Goal: Information Seeking & Learning: Learn about a topic

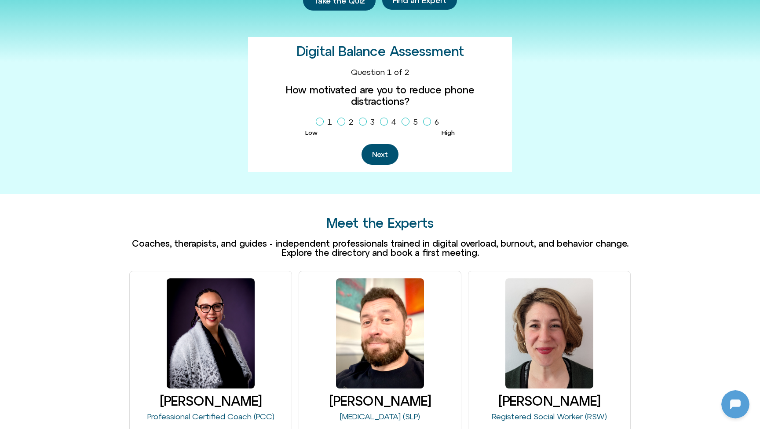
scroll to position [101, 0]
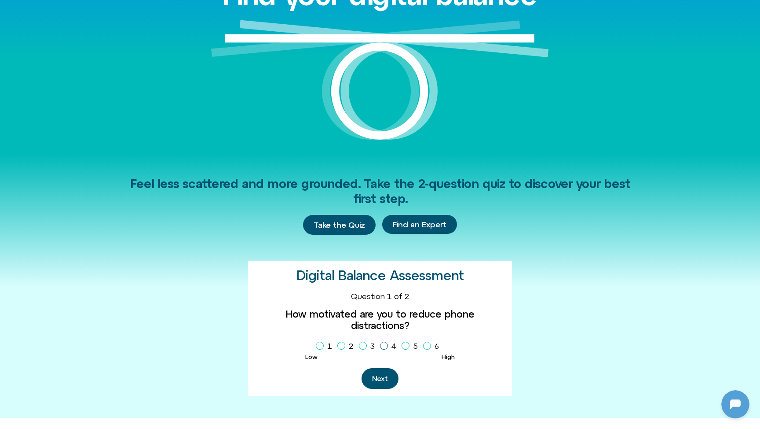
click at [386, 343] on icon "Homepage Sign Up" at bounding box center [384, 345] width 5 height 4
click at [378, 368] on button "Next" at bounding box center [380, 378] width 37 height 21
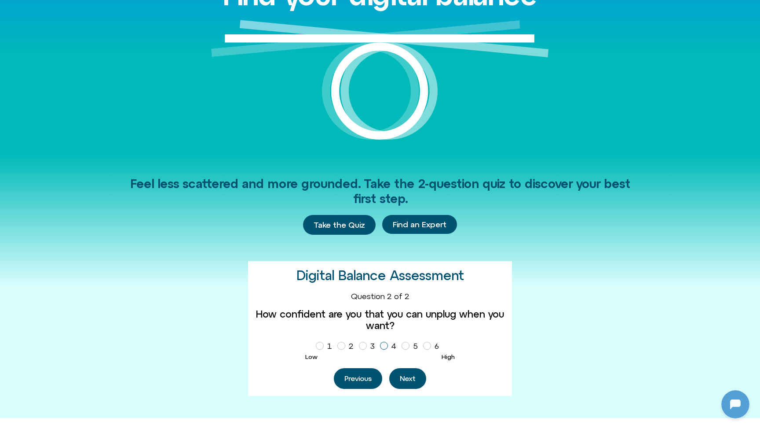
click at [385, 343] on icon "Homepage Sign Up" at bounding box center [384, 345] width 5 height 4
click at [407, 376] on button "Next" at bounding box center [407, 378] width 37 height 21
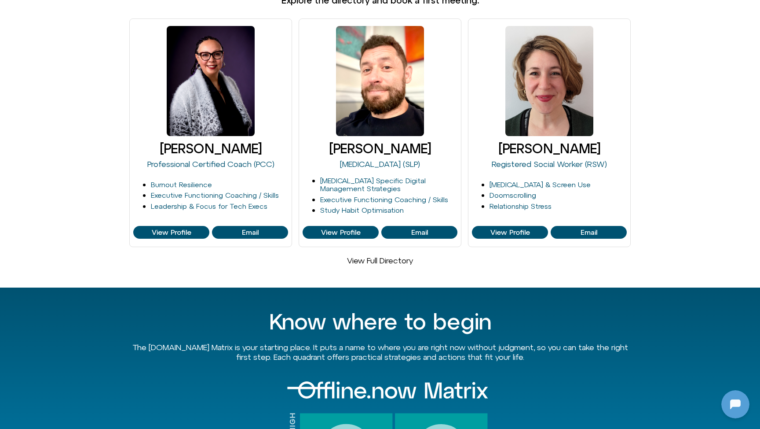
scroll to position [571, 0]
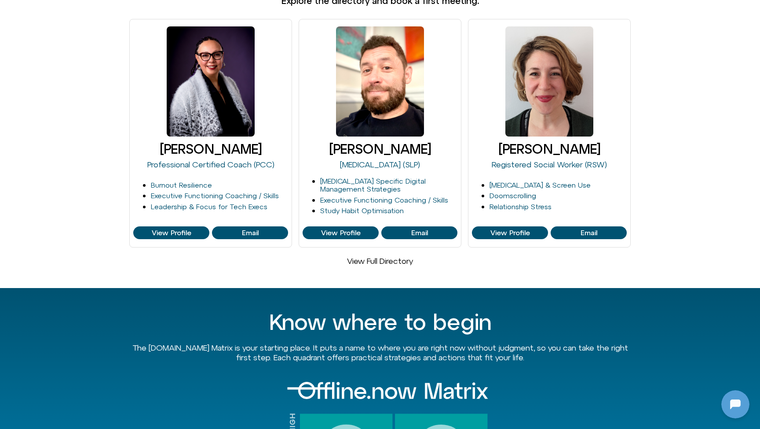
click at [398, 260] on link "View Full Directory" at bounding box center [380, 260] width 66 height 9
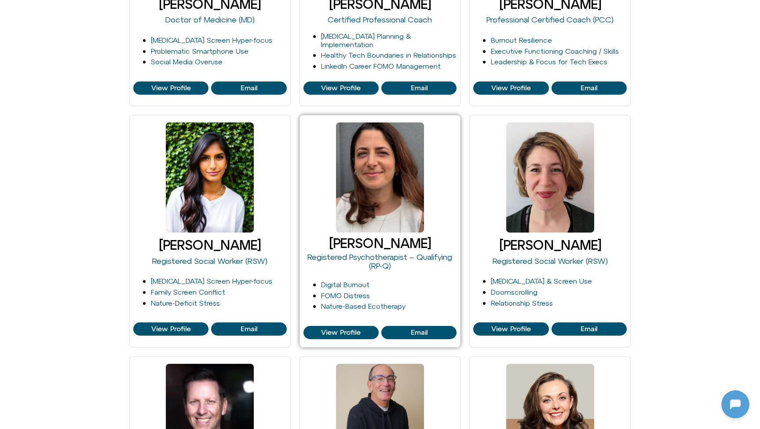
scroll to position [547, 0]
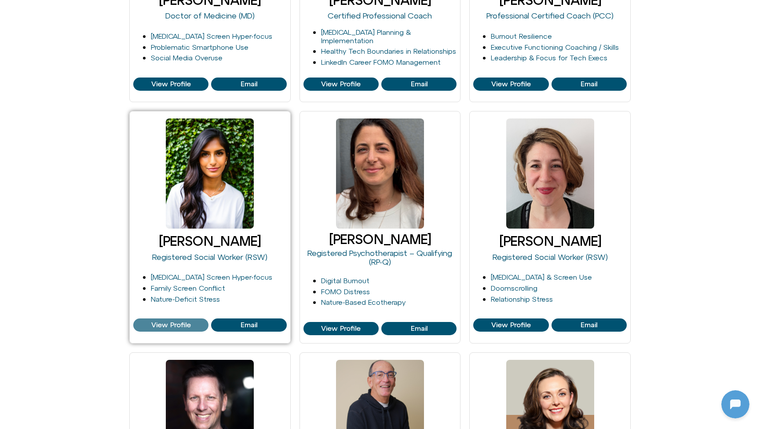
click at [180, 321] on span "View Profile" at bounding box center [171, 325] width 40 height 8
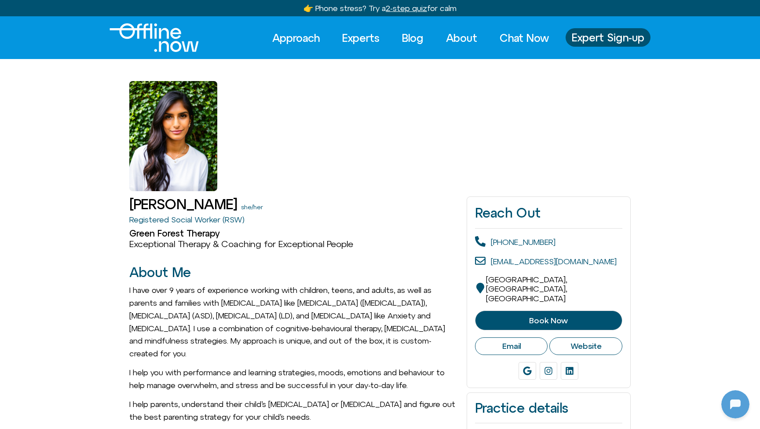
scroll to position [85, 0]
click at [414, 41] on link "Blog" at bounding box center [412, 37] width 37 height 19
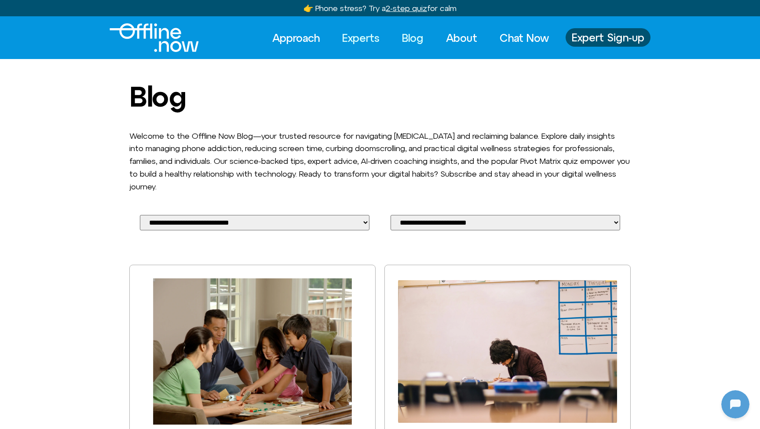
click at [345, 40] on link "Experts" at bounding box center [360, 37] width 53 height 19
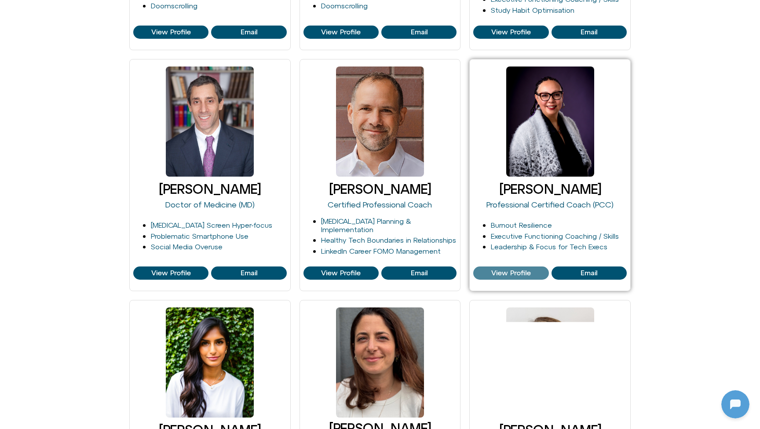
scroll to position [358, 0]
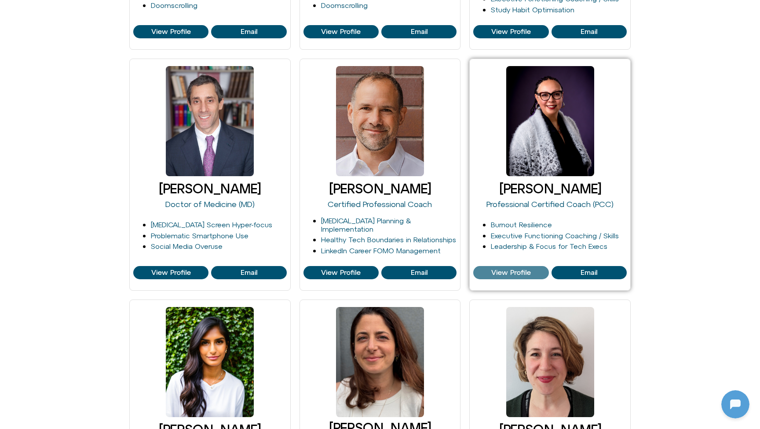
click at [512, 272] on span "View Profile" at bounding box center [512, 272] width 40 height 8
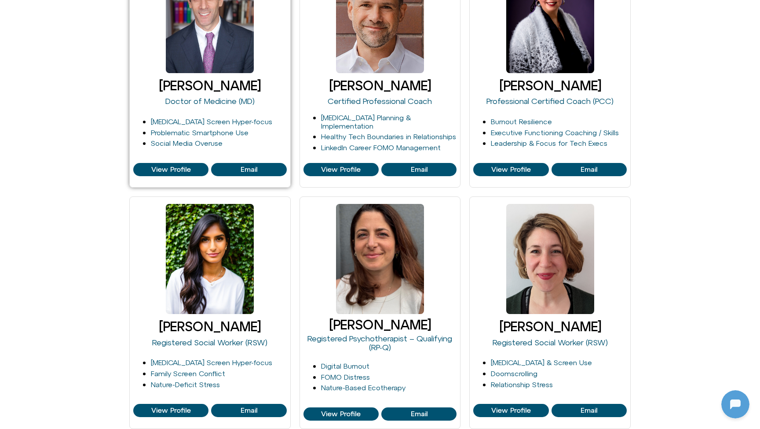
scroll to position [478, 0]
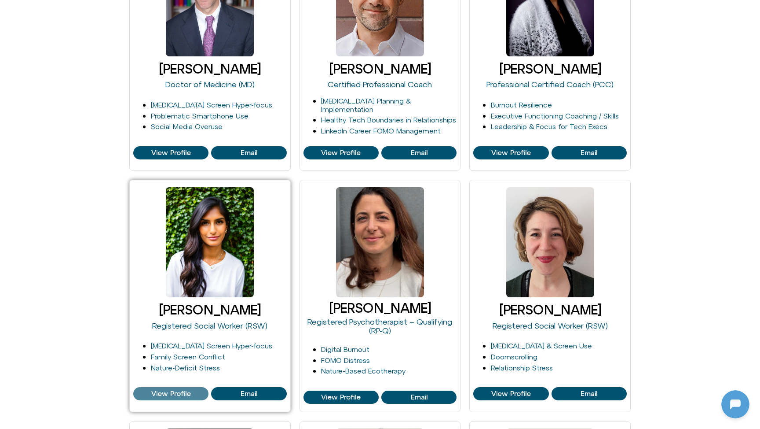
click at [164, 391] on span "View Profile" at bounding box center [171, 393] width 40 height 8
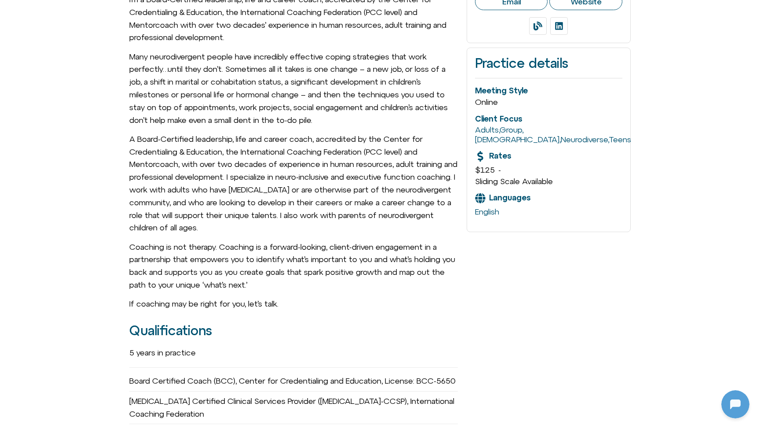
scroll to position [360, 0]
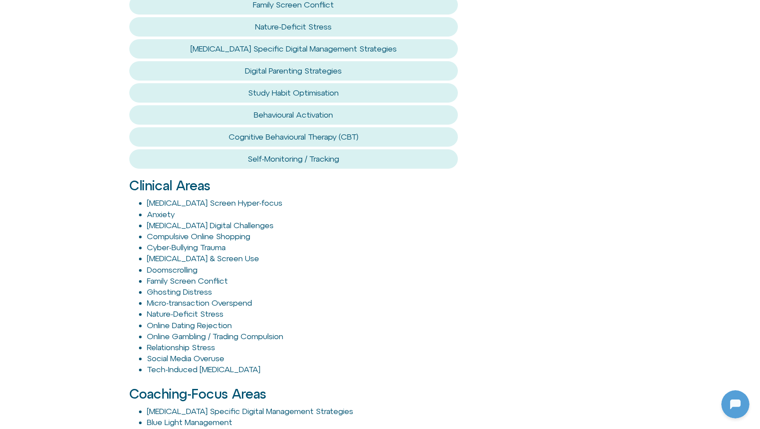
scroll to position [756, 0]
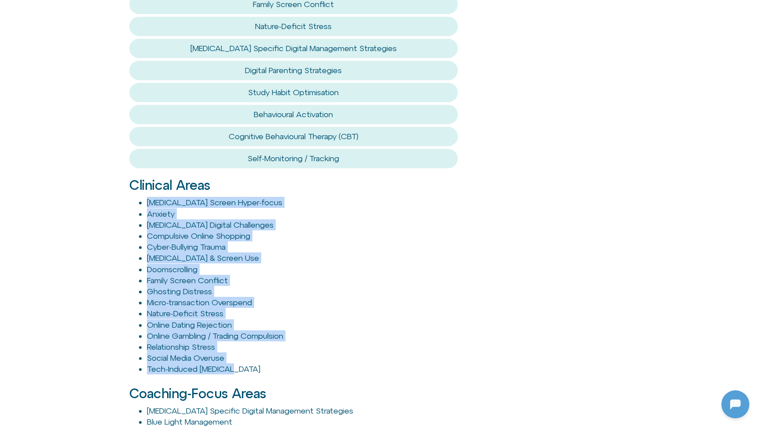
drag, startPoint x: 116, startPoint y: 191, endPoint x: 297, endPoint y: 362, distance: 249.3
click at [297, 362] on div "Harshi Sritharan she/her Registered Social Worker (RSW) Green Forest Therapy Ex…" at bounding box center [380, 202] width 760 height 1534
click at [95, 301] on div "Harshi Sritharan she/her Registered Social Worker (RSW) Green Forest Therapy Ex…" at bounding box center [380, 201] width 760 height 1534
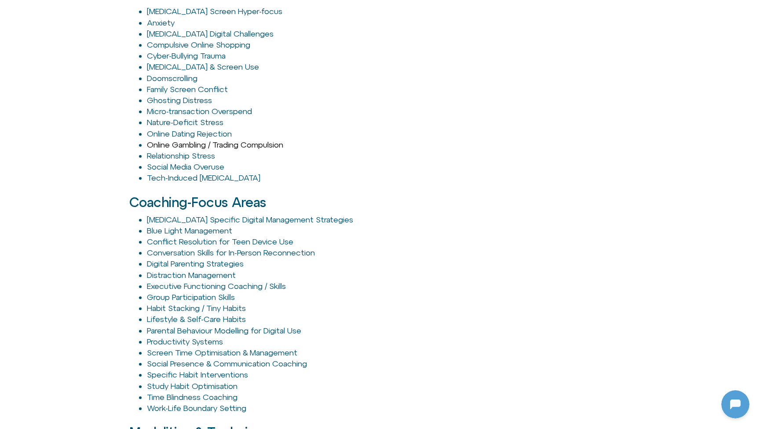
scroll to position [938, 0]
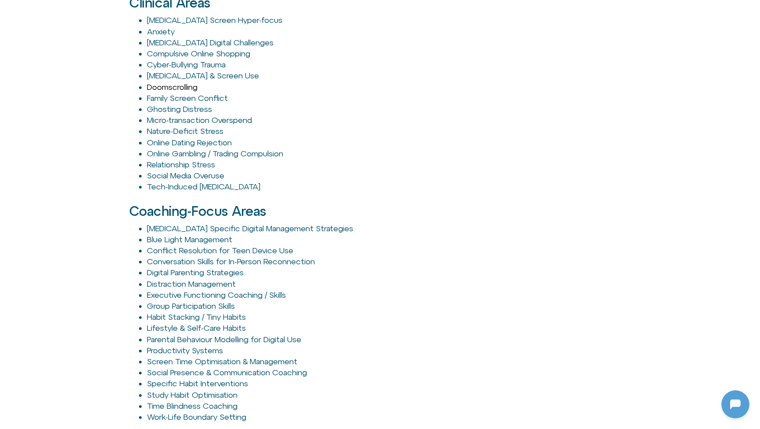
click at [182, 82] on link "Doomscrolling" at bounding box center [172, 86] width 51 height 9
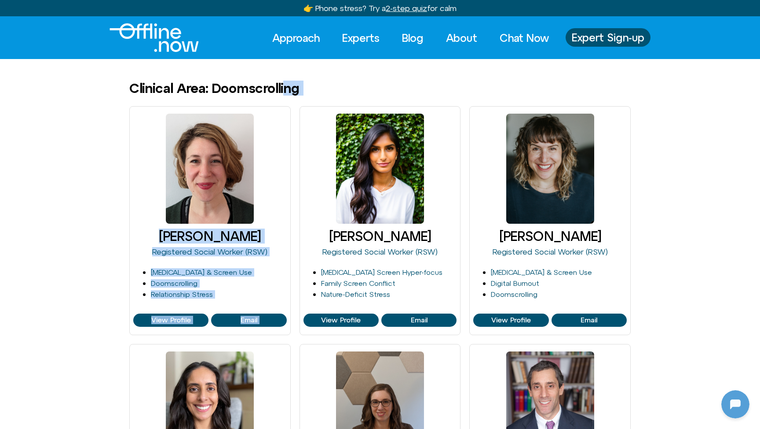
drag, startPoint x: 290, startPoint y: 88, endPoint x: 304, endPoint y: 97, distance: 16.6
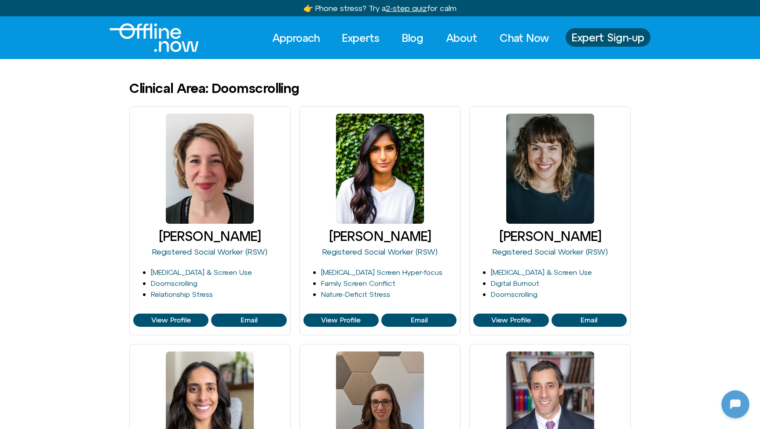
click at [410, 40] on link "Blog" at bounding box center [412, 37] width 37 height 19
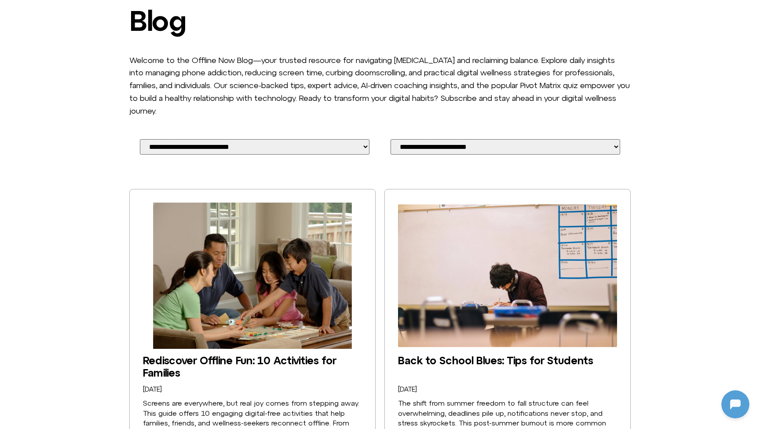
scroll to position [85, 0]
select select "**********"
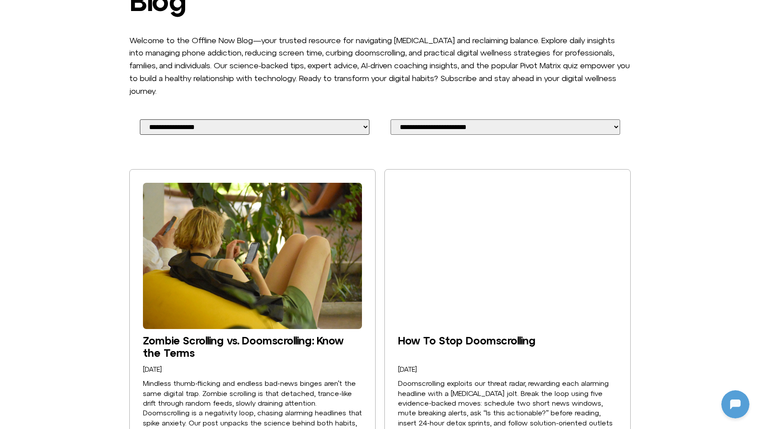
scroll to position [96, 0]
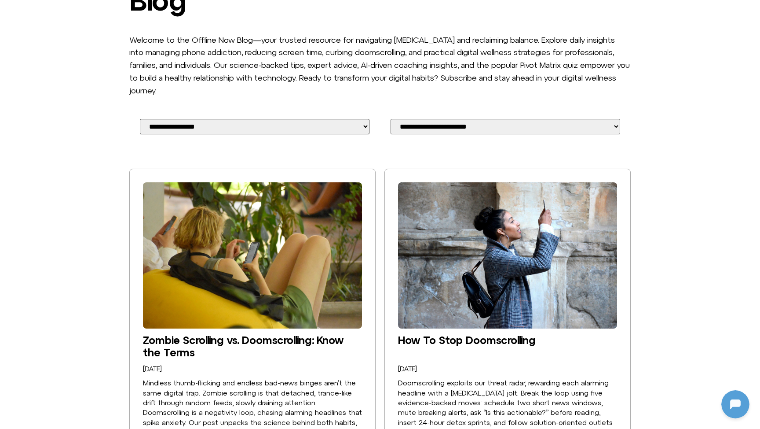
drag, startPoint x: 300, startPoint y: 146, endPoint x: 420, endPoint y: 8, distance: 182.8
click at [65, 54] on div "**********" at bounding box center [380, 260] width 760 height 551
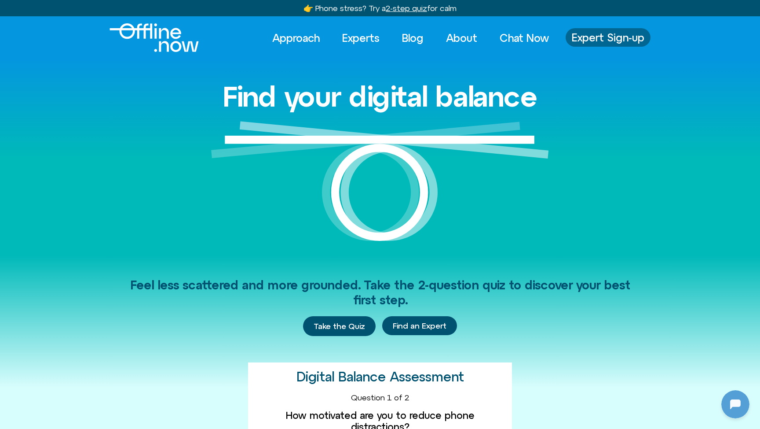
click at [630, 35] on span "Expert Sign-up" at bounding box center [608, 37] width 73 height 11
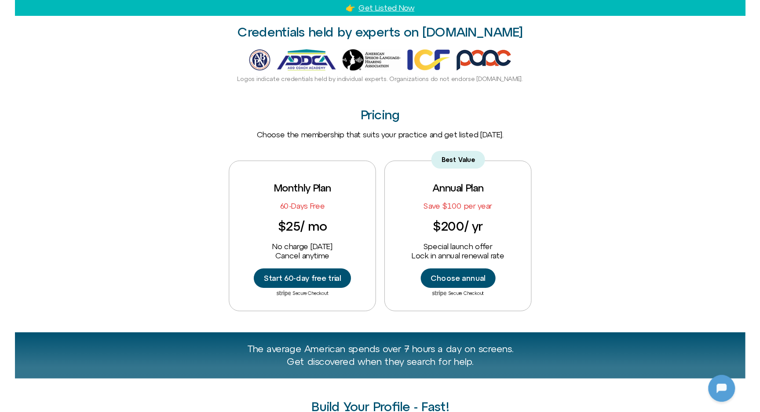
scroll to position [269, 0]
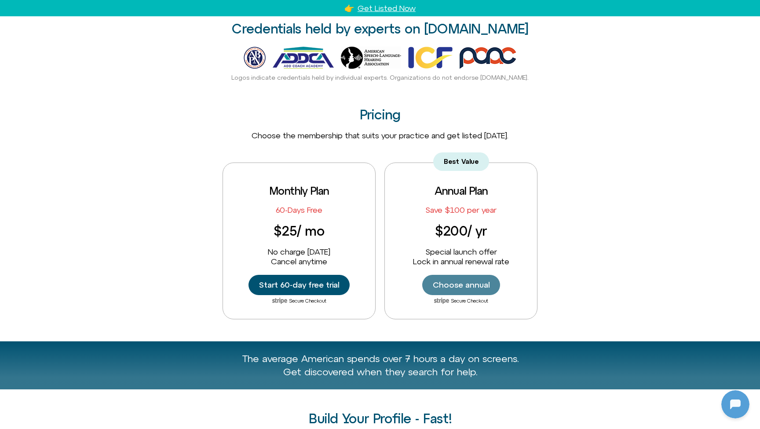
click at [461, 283] on span "Choose annual" at bounding box center [461, 285] width 57 height 10
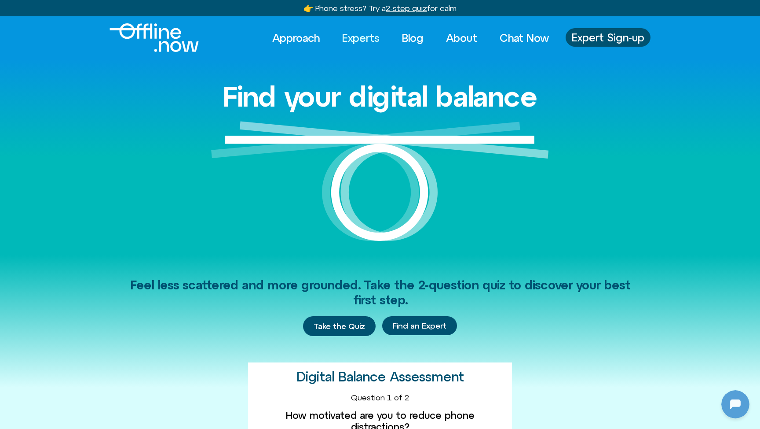
click at [364, 40] on link "Experts" at bounding box center [360, 37] width 53 height 19
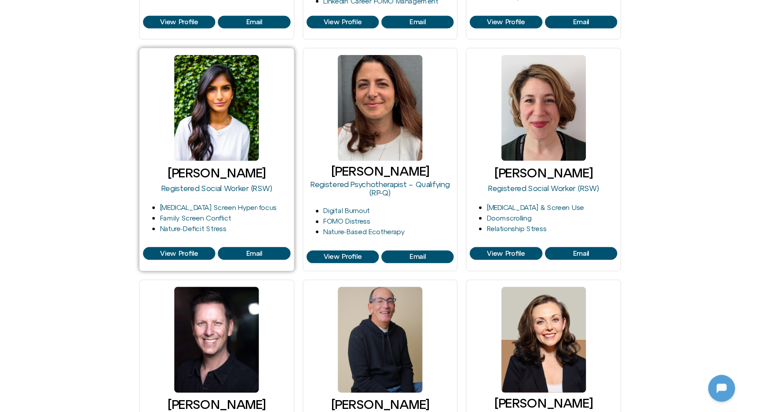
scroll to position [609, 0]
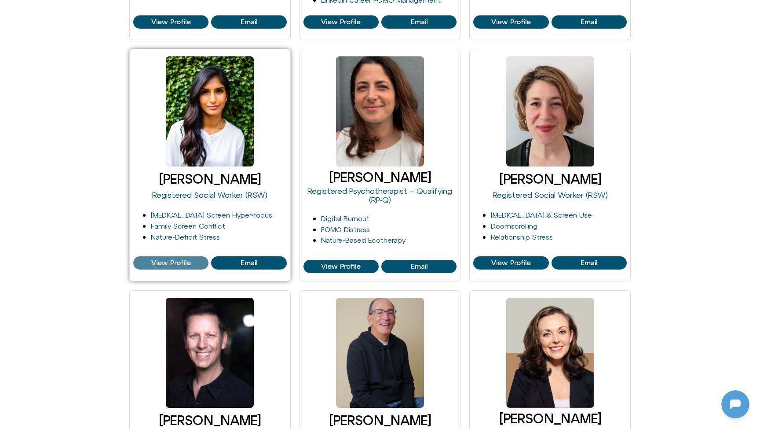
click at [173, 262] on span "View Profile" at bounding box center [171, 263] width 40 height 8
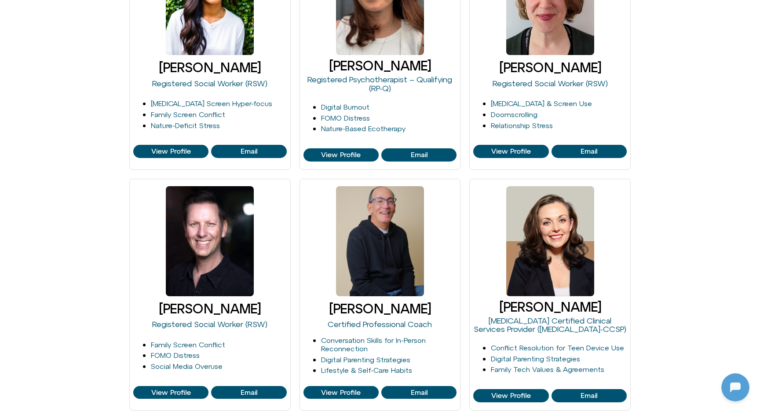
scroll to position [736, 0]
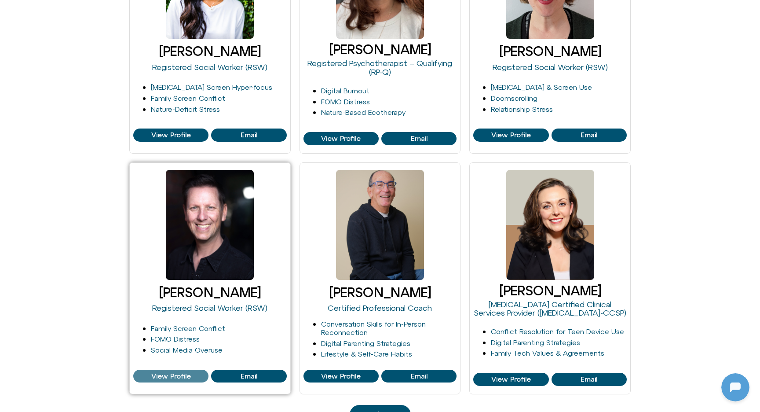
click at [158, 373] on span "View Profile" at bounding box center [171, 376] width 40 height 8
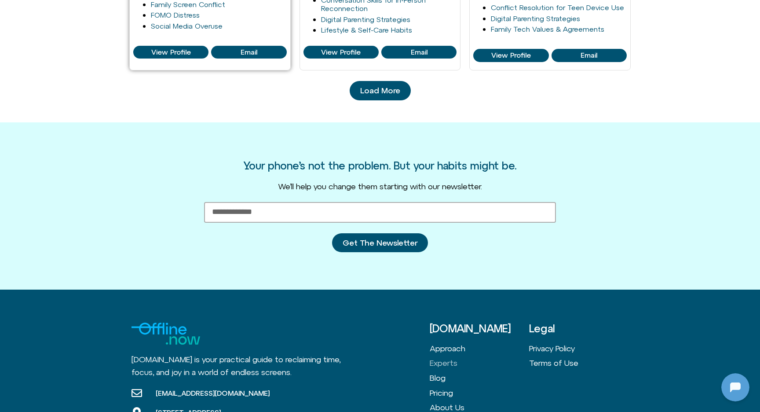
scroll to position [0, 0]
click at [373, 89] on span "Load More" at bounding box center [380, 90] width 40 height 9
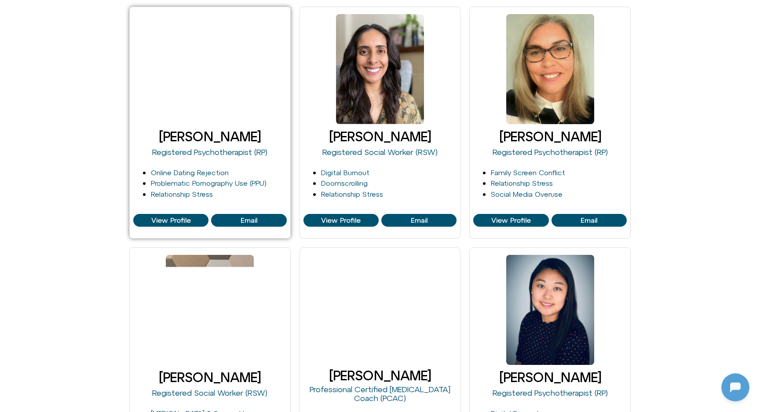
scroll to position [1134, 0]
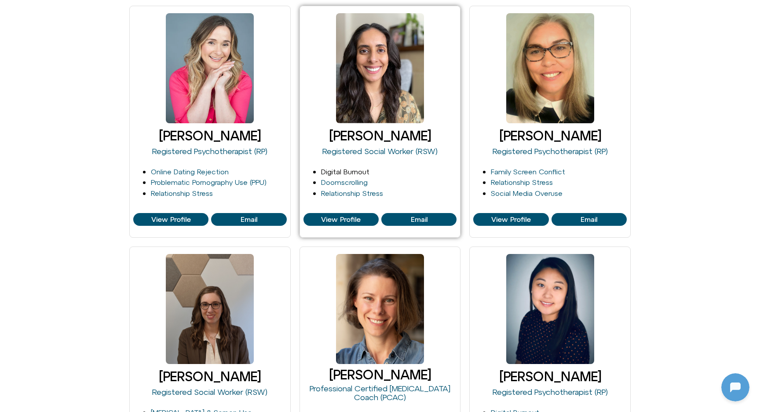
click at [352, 168] on link "Digital Burnout" at bounding box center [345, 172] width 48 height 8
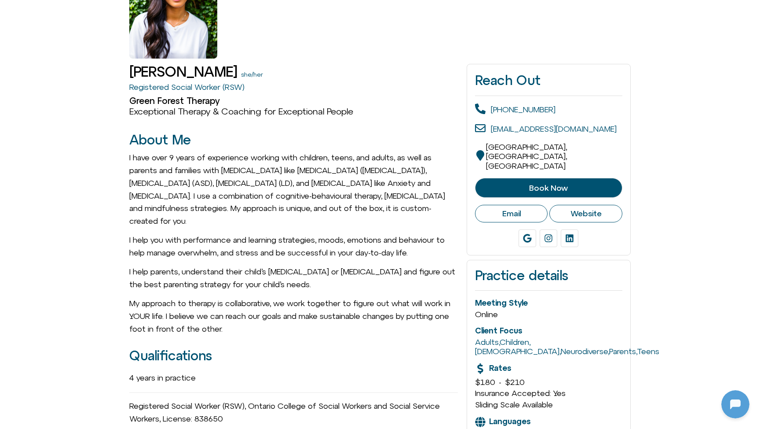
scroll to position [85, 0]
drag, startPoint x: 111, startPoint y: 83, endPoint x: 287, endPoint y: 88, distance: 176.5
click at [390, 240] on p "I help you with performance and learning strategies, moods, emotions and behavi…" at bounding box center [293, 247] width 329 height 26
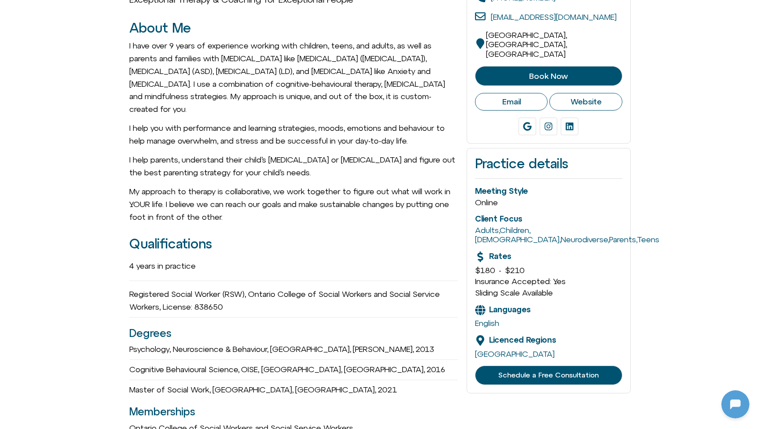
scroll to position [249, 0]
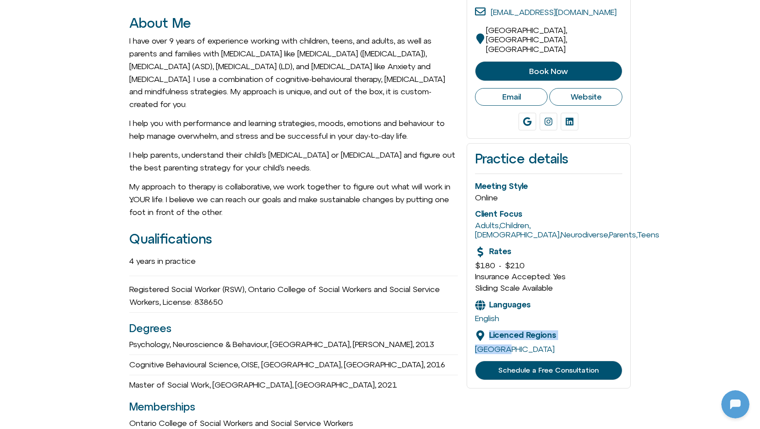
drag, startPoint x: 525, startPoint y: 336, endPoint x: 466, endPoint y: 323, distance: 59.4
click at [467, 323] on div "Practice details Meeting Style Online Client Focus Adults , Children , [DEMOGRA…" at bounding box center [549, 265] width 164 height 245
drag, startPoint x: 561, startPoint y: 271, endPoint x: 464, endPoint y: 275, distance: 96.9
drag, startPoint x: 539, startPoint y: 251, endPoint x: 473, endPoint y: 251, distance: 66.5
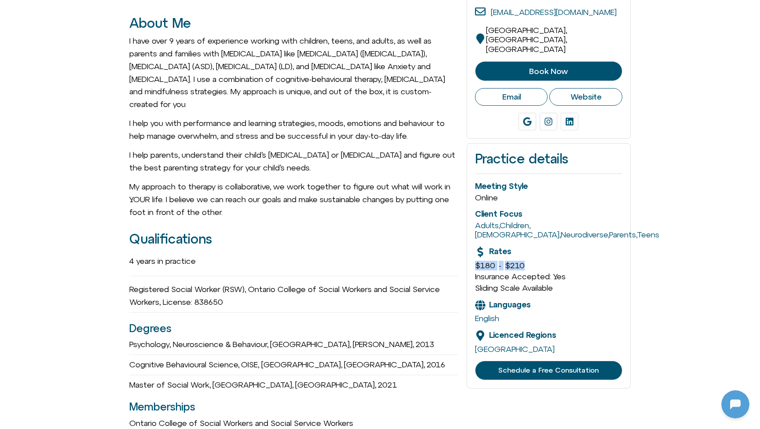
click at [473, 251] on div "Practice details Meeting Style Online Client Focus Adults , Children , LGBTQ+ ,…" at bounding box center [549, 265] width 164 height 245
drag, startPoint x: 578, startPoint y: 258, endPoint x: 492, endPoint y: 258, distance: 86.3
click at [492, 258] on div "Rates $$ ($100 - $185) $180 - $210 Insurance Accepted: Yes Sliding Scale Availa…" at bounding box center [548, 269] width 147 height 46
drag, startPoint x: 584, startPoint y: 263, endPoint x: 494, endPoint y: 257, distance: 89.5
click at [473, 263] on div "Practice details Meeting Style Online Client Focus Adults , Children , LGBTQ+ ,…" at bounding box center [549, 265] width 164 height 245
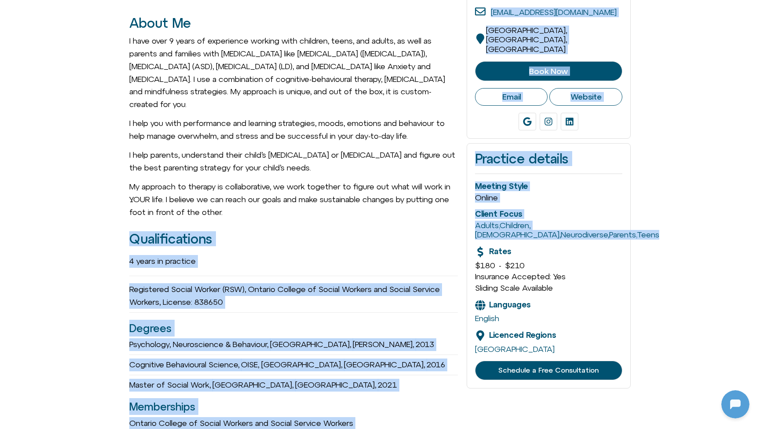
drag, startPoint x: 552, startPoint y: 229, endPoint x: 454, endPoint y: 215, distance: 99.1
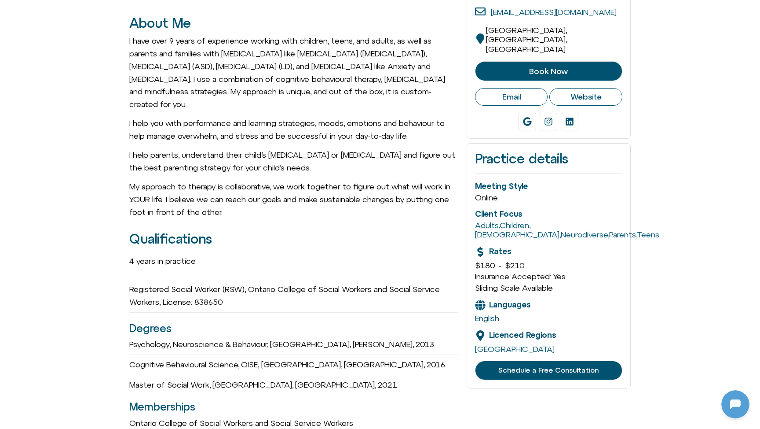
click at [546, 181] on div "Meeting Style Online" at bounding box center [548, 191] width 147 height 21
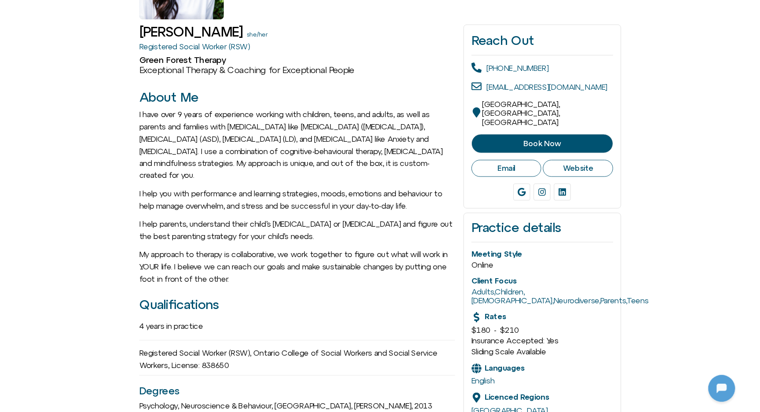
scroll to position [138, 0]
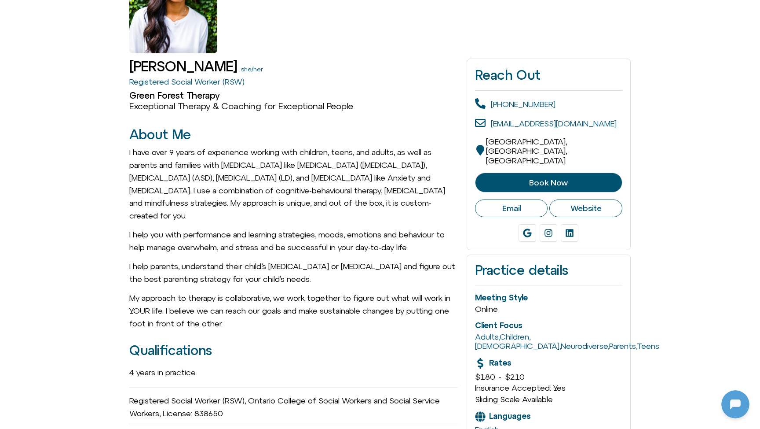
click at [538, 178] on span "Book Now" at bounding box center [548, 182] width 39 height 9
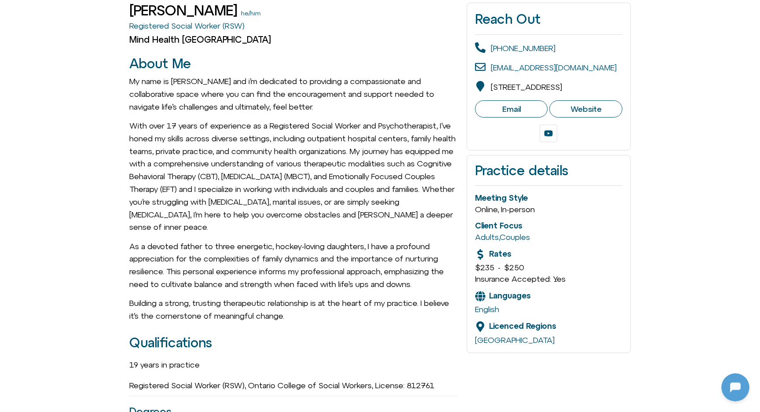
scroll to position [211, 0]
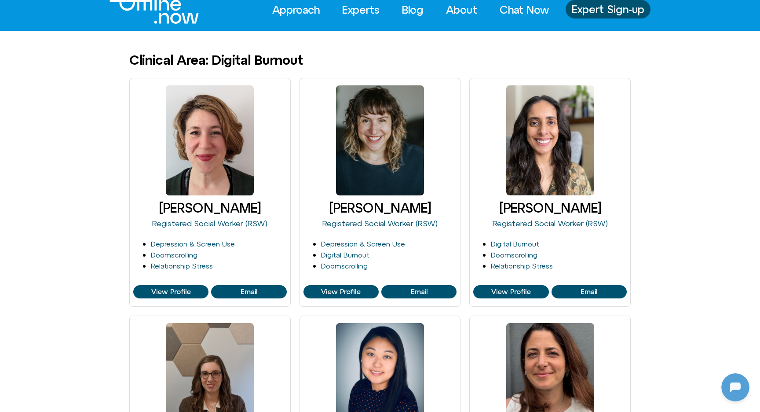
scroll to position [28, 0]
click at [738, 390] on div at bounding box center [734, 385] width 28 height 28
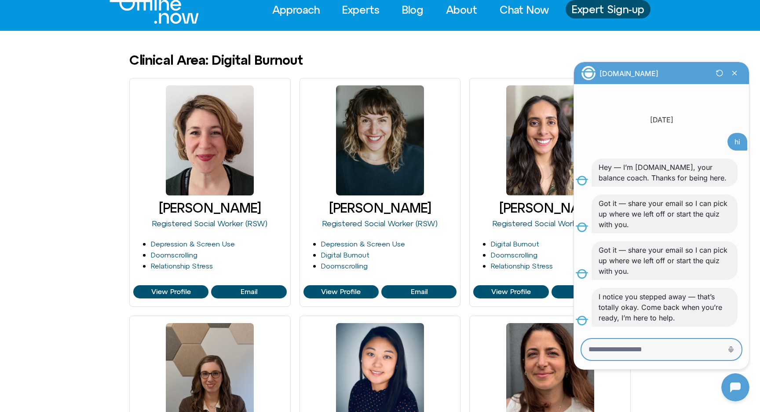
click at [701, 349] on textarea "Message Input" at bounding box center [649, 349] width 121 height 9
